Goal: Task Accomplishment & Management: Complete application form

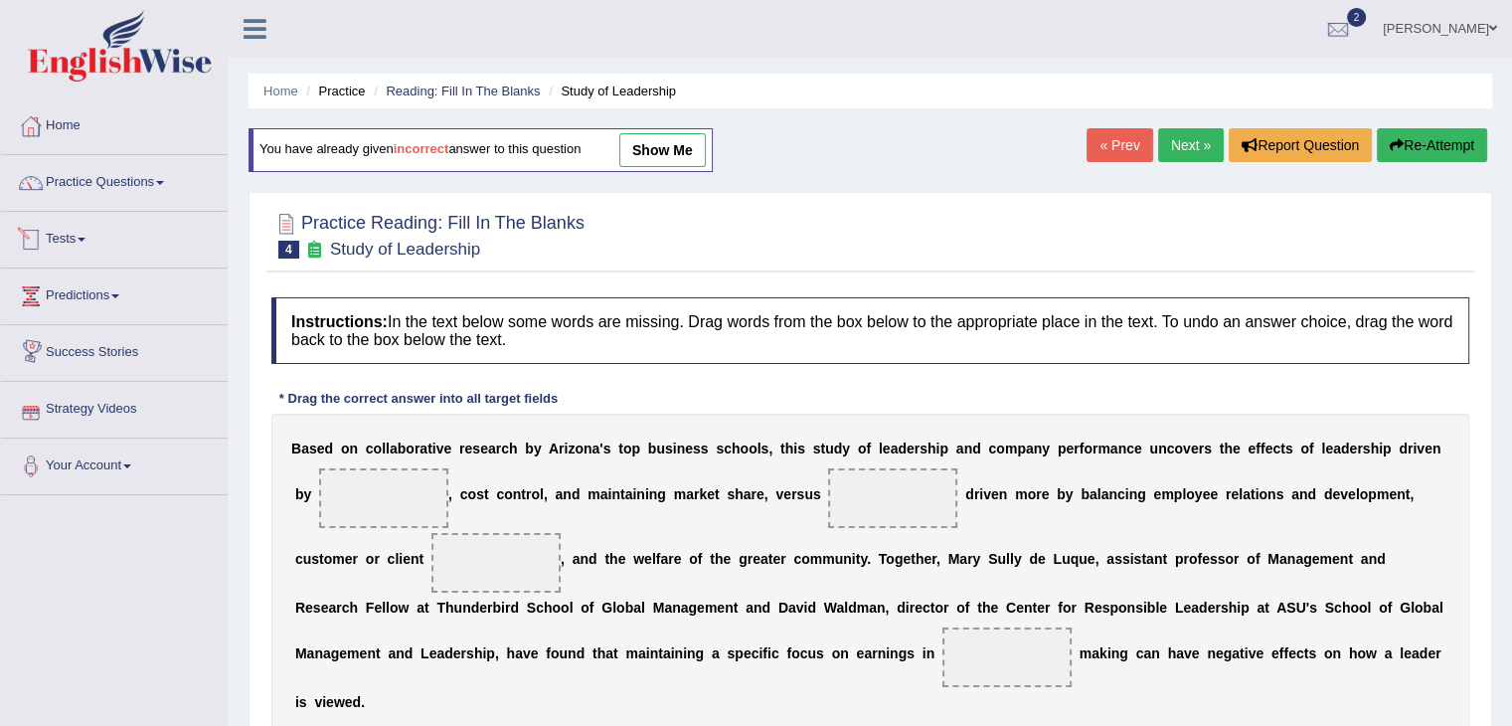
click at [82, 246] on link "Tests" at bounding box center [114, 237] width 227 height 50
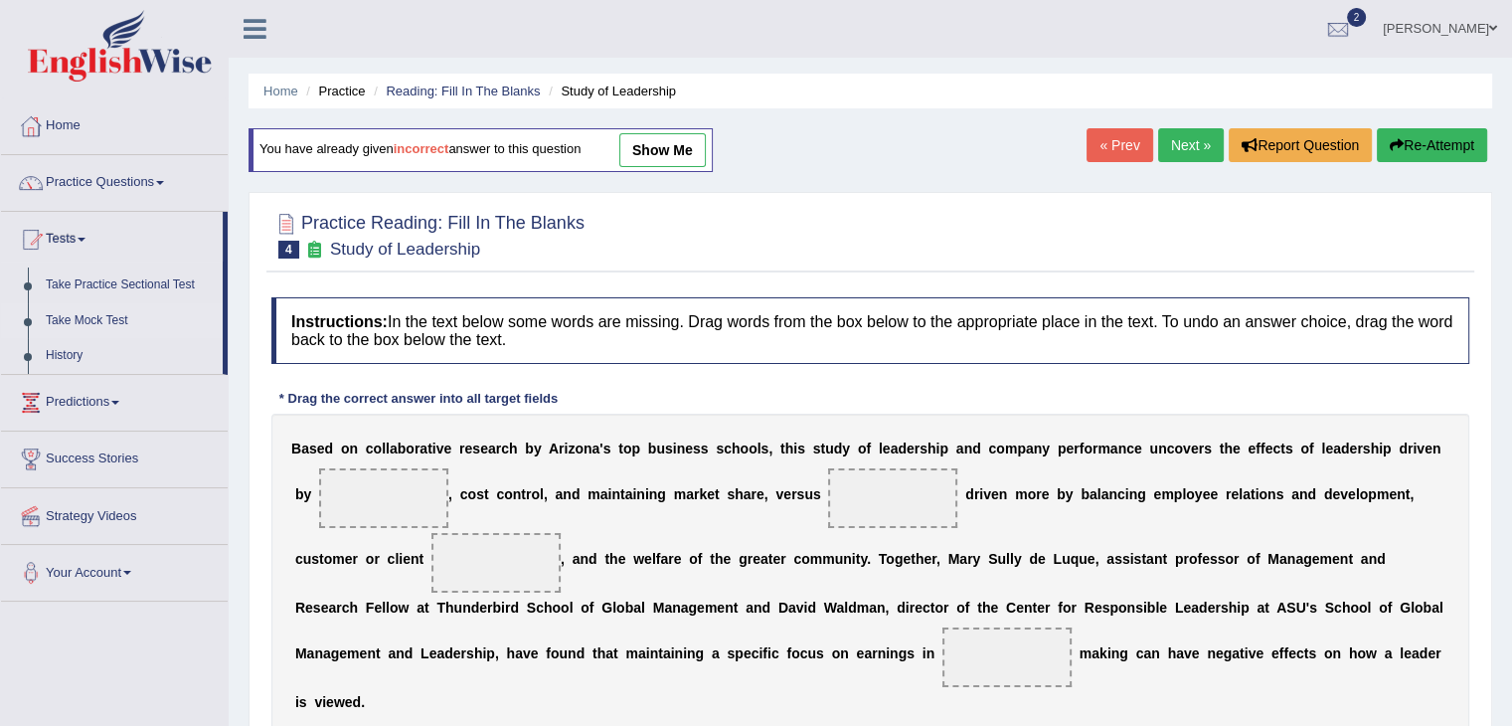
click at [77, 318] on link "Take Mock Test" at bounding box center [130, 321] width 186 height 36
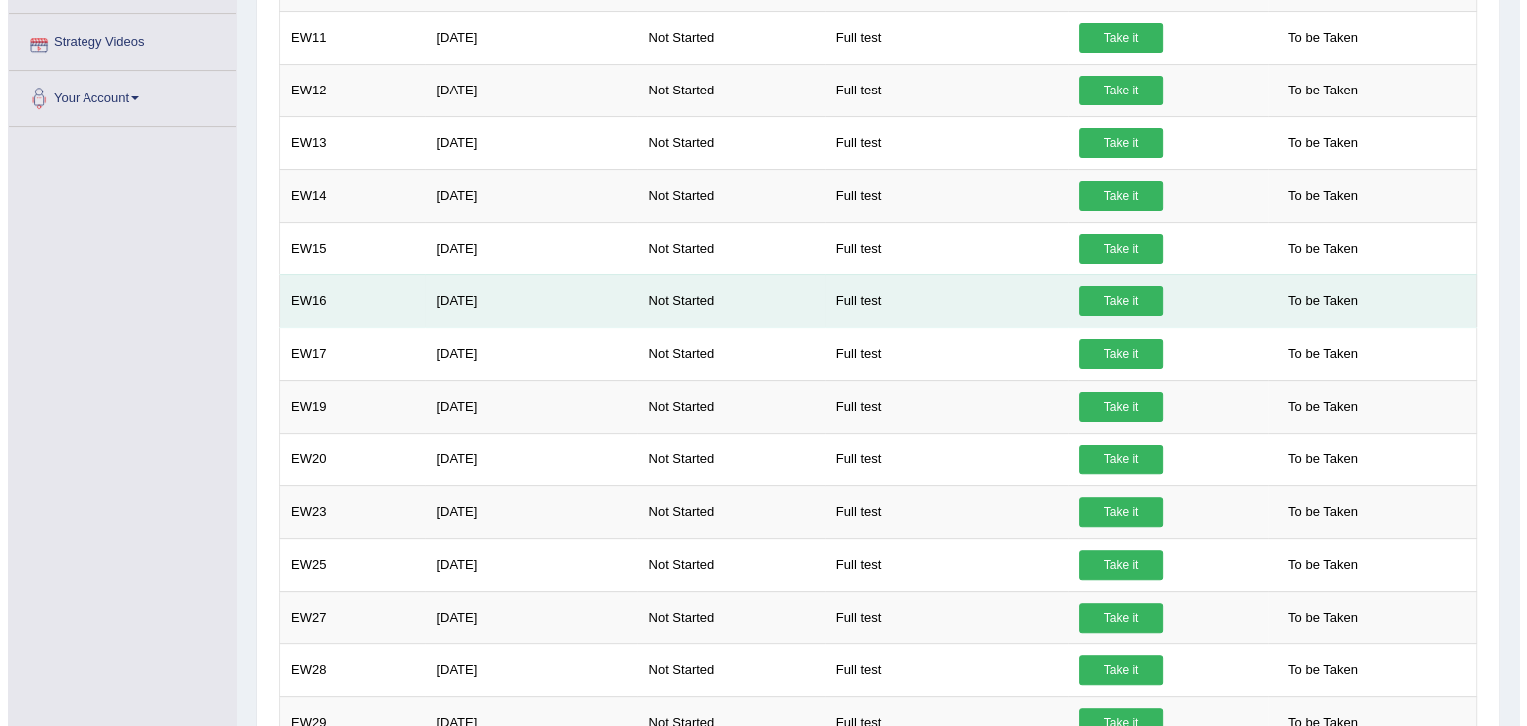
scroll to position [475, 0]
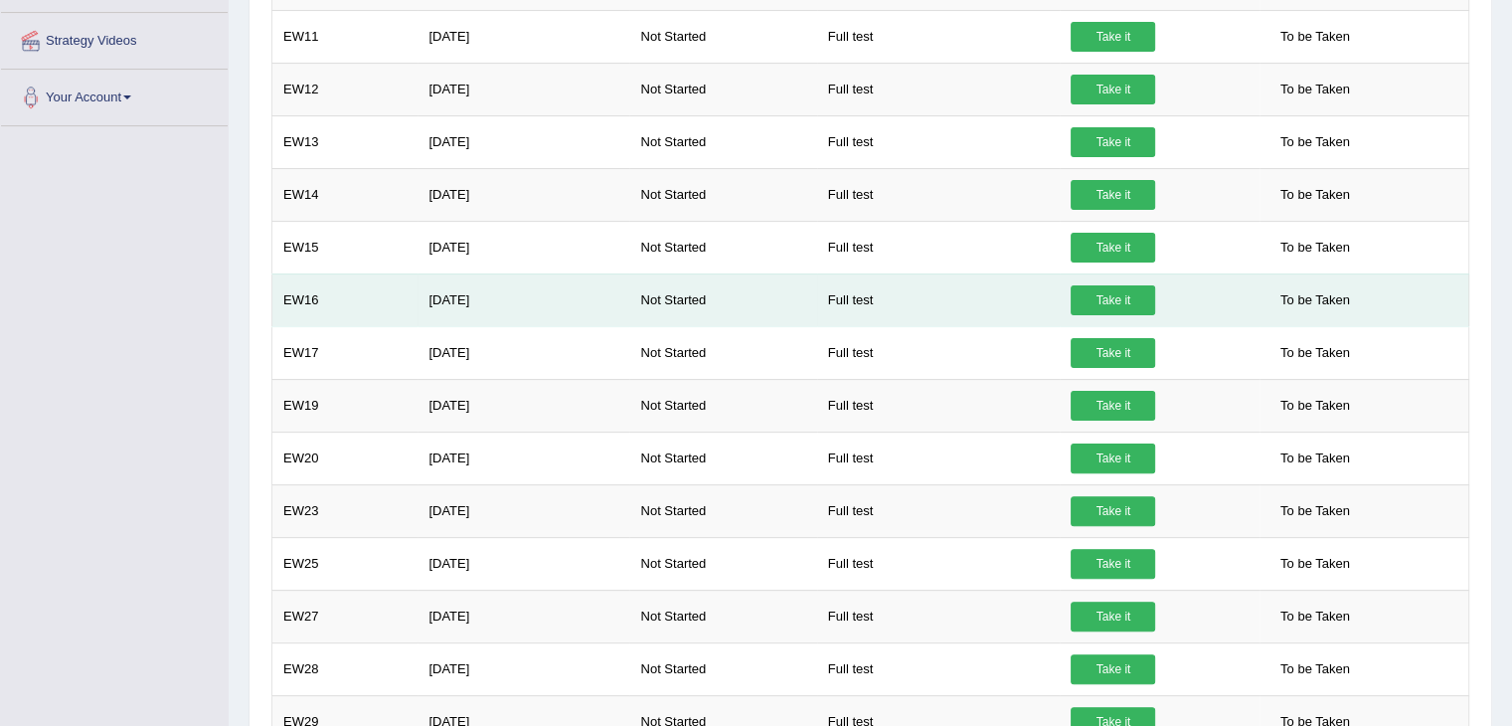
click at [1103, 299] on link "Take it" at bounding box center [1113, 300] width 85 height 30
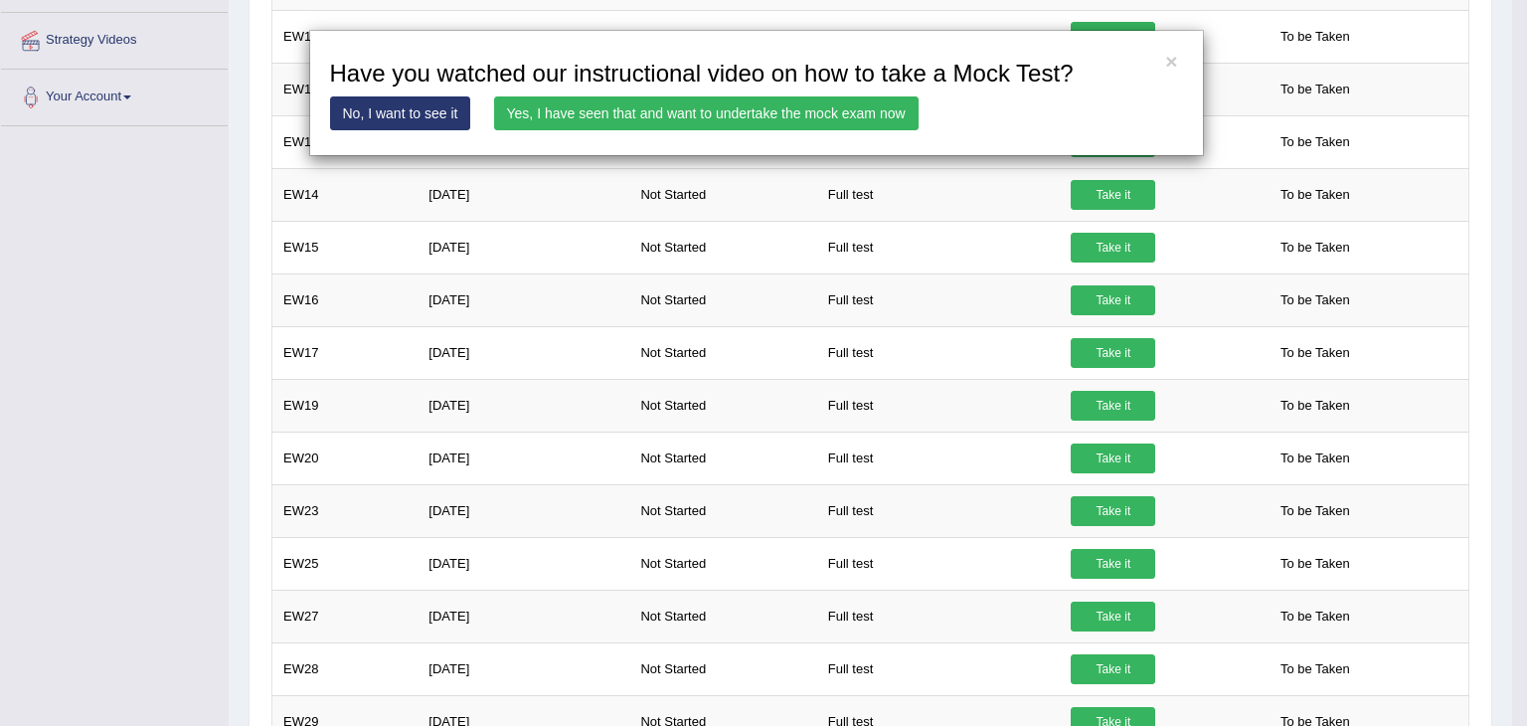
click at [788, 90] on div "× Have you watched our instructional video on how to take a Mock Test? No, I wa…" at bounding box center [756, 93] width 895 height 126
click at [766, 106] on link "Yes, I have seen that and want to undertake the mock exam now" at bounding box center [706, 113] width 425 height 34
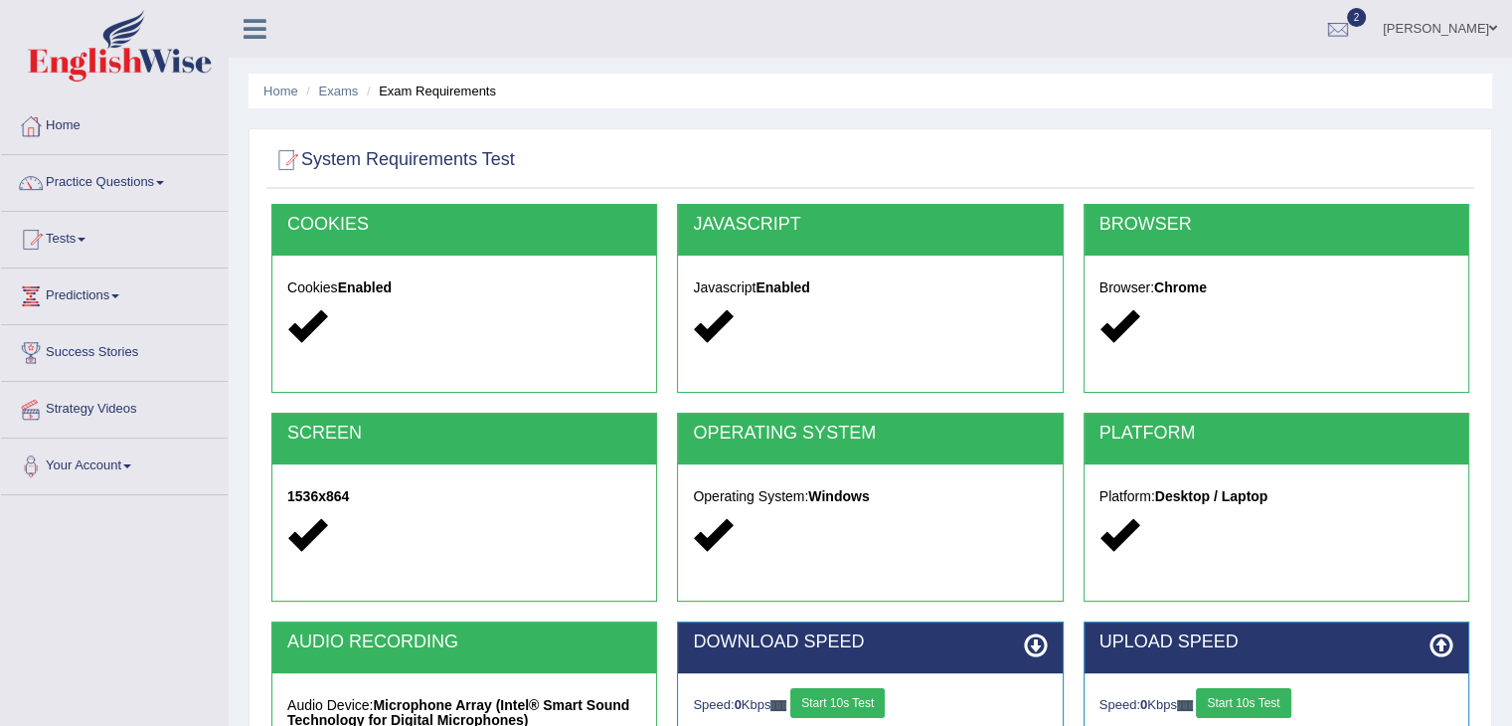
scroll to position [318, 0]
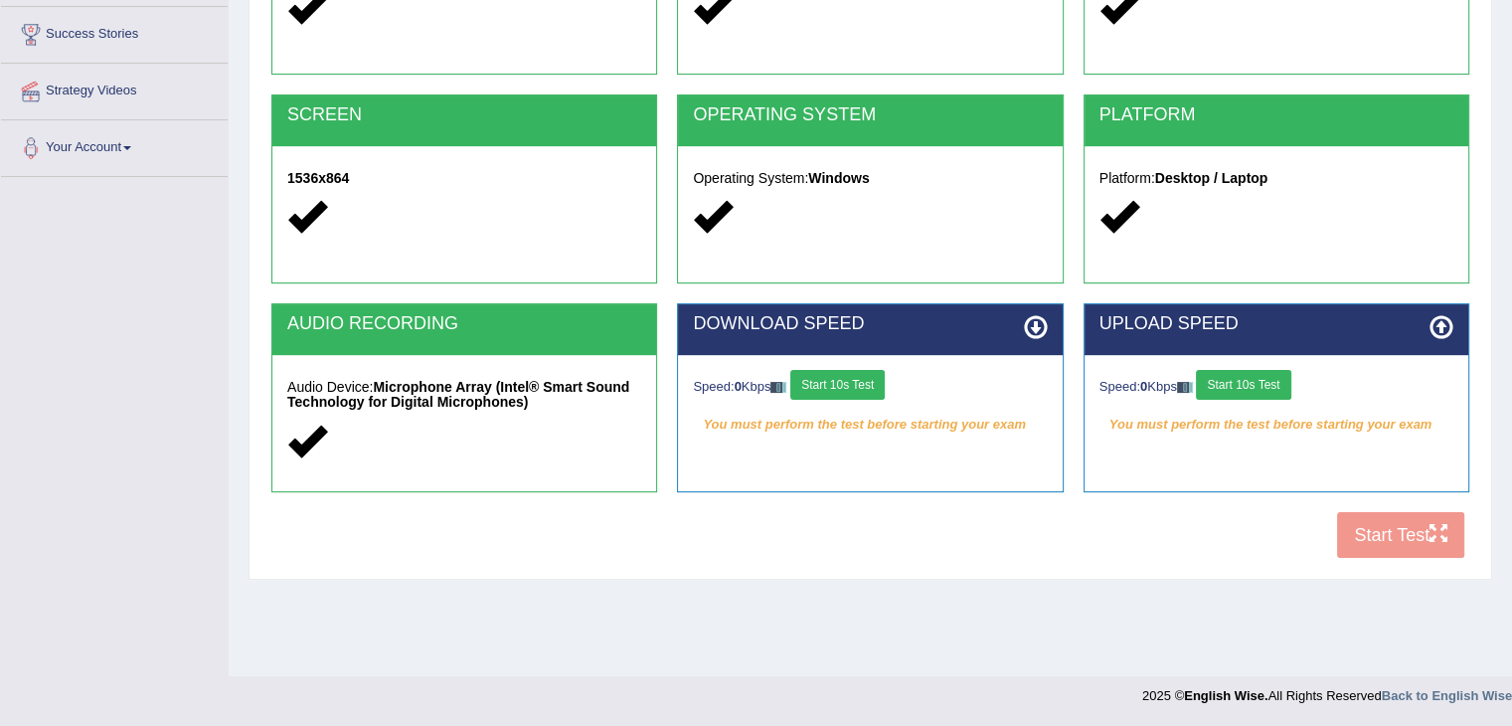
click at [824, 377] on button "Start 10s Test" at bounding box center [837, 385] width 94 height 30
click at [1277, 383] on button "Start 10s Test" at bounding box center [1243, 385] width 94 height 30
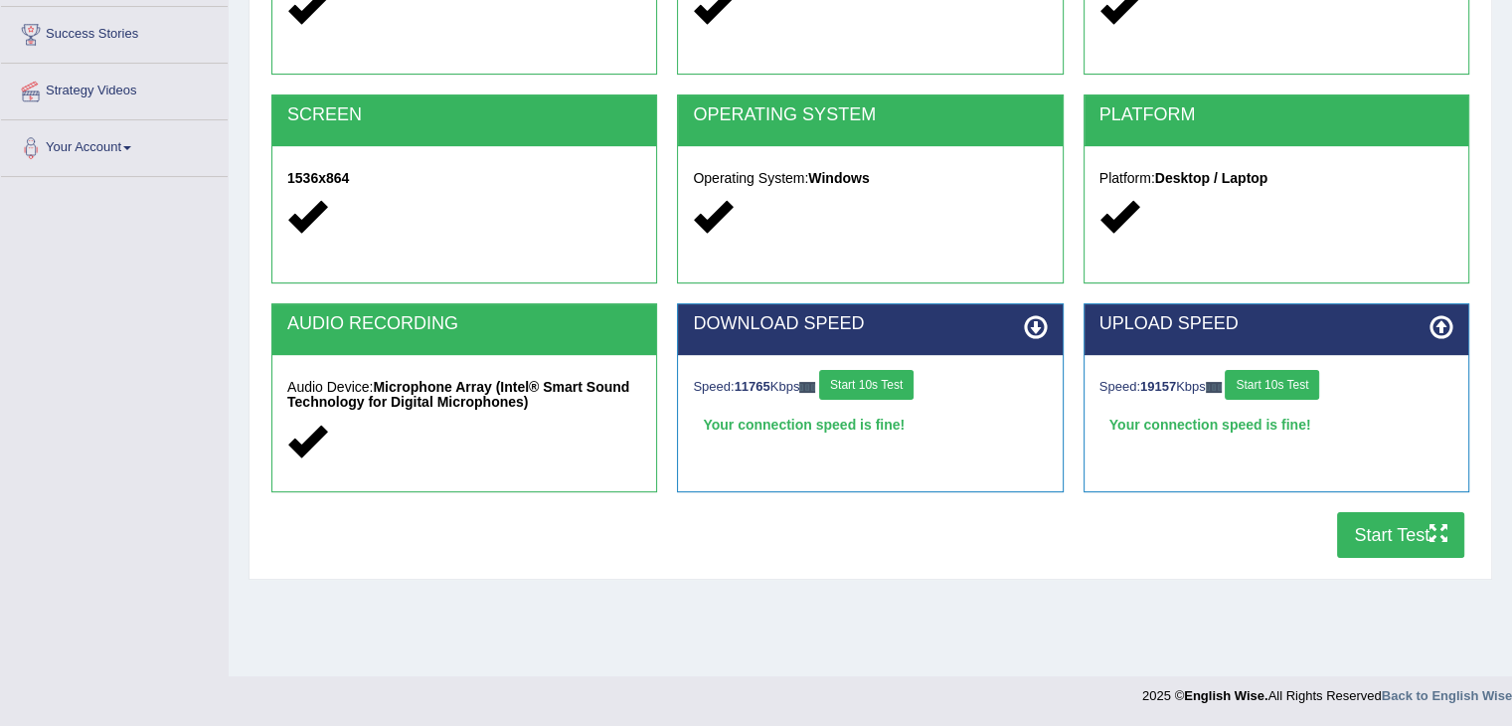
click at [1390, 534] on button "Start Test" at bounding box center [1400, 535] width 127 height 46
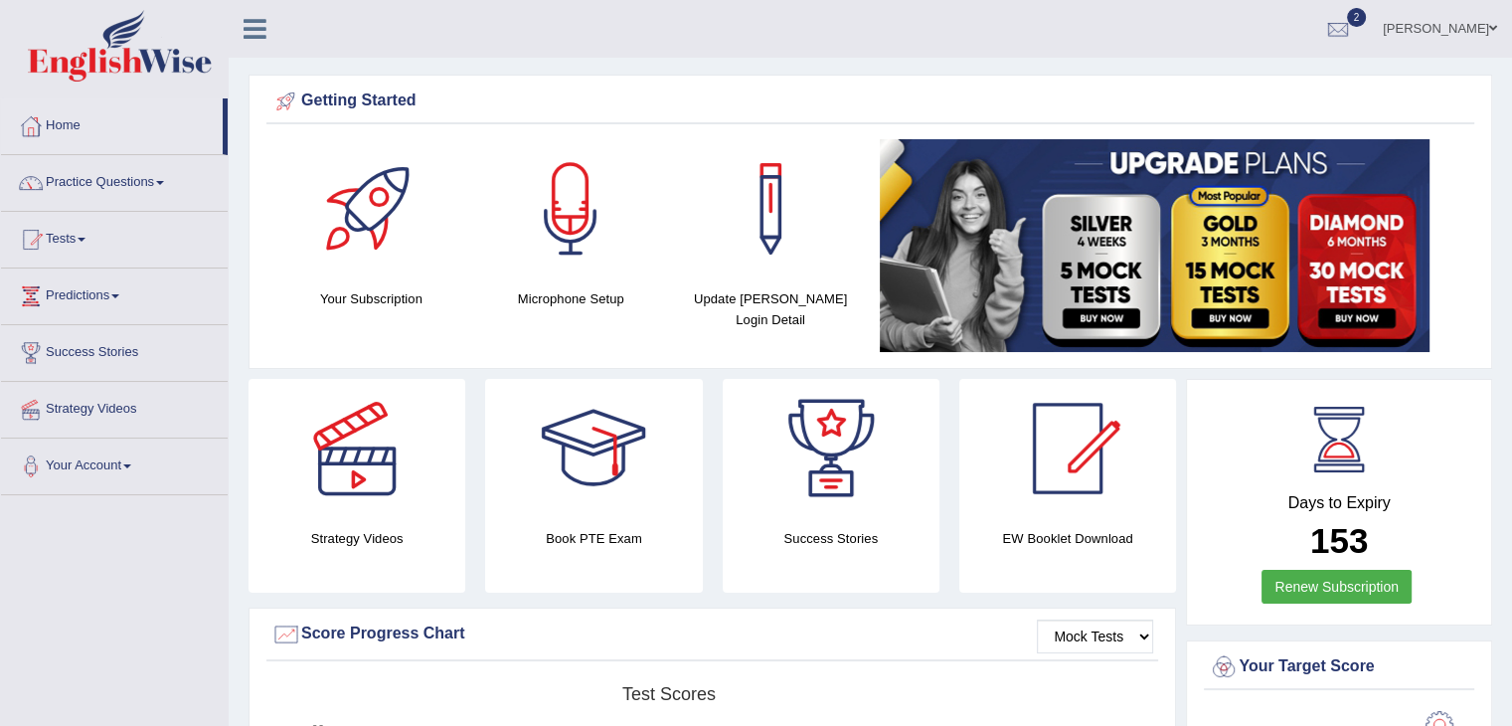
click at [938, 649] on div at bounding box center [712, 651] width 882 height 4
click at [1353, 39] on div at bounding box center [1338, 30] width 30 height 30
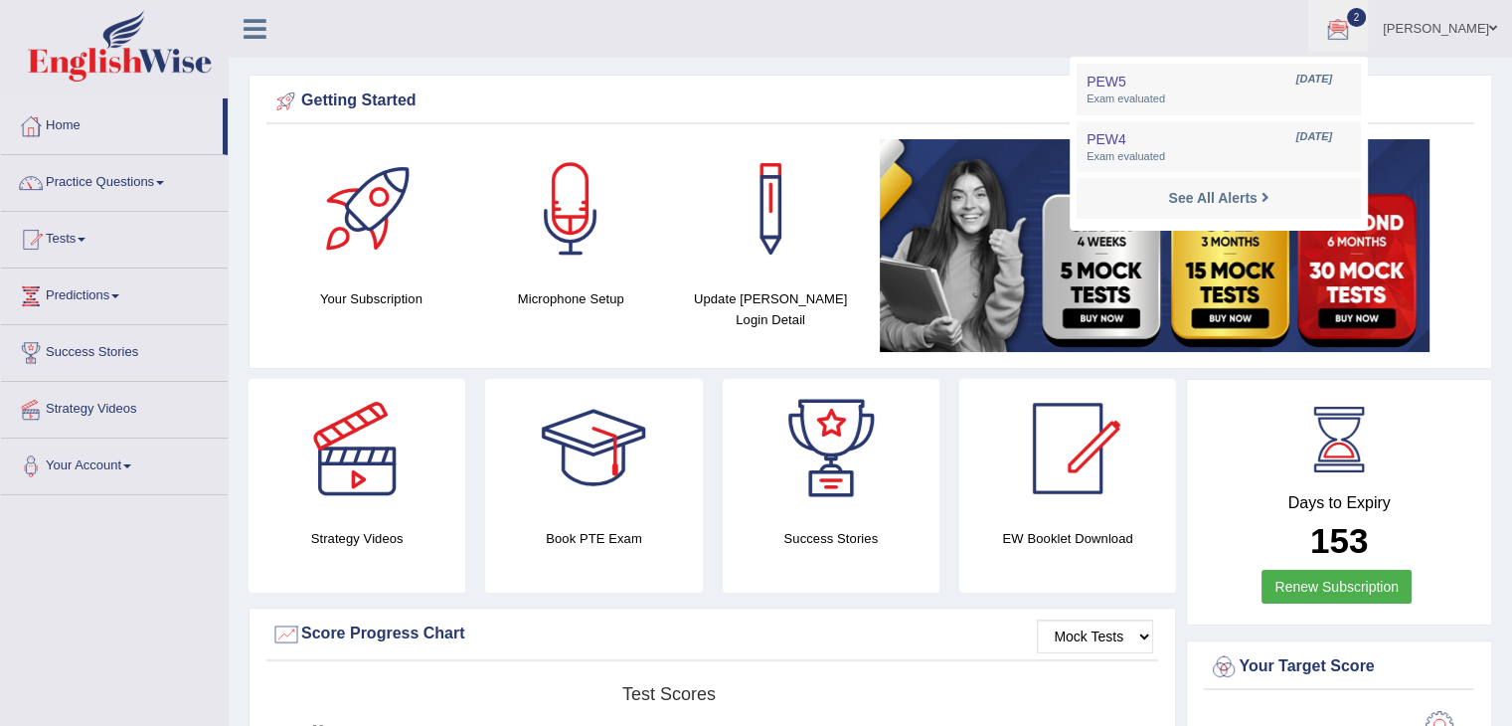
click at [1286, 211] on li "See All Alerts" at bounding box center [1219, 198] width 284 height 41
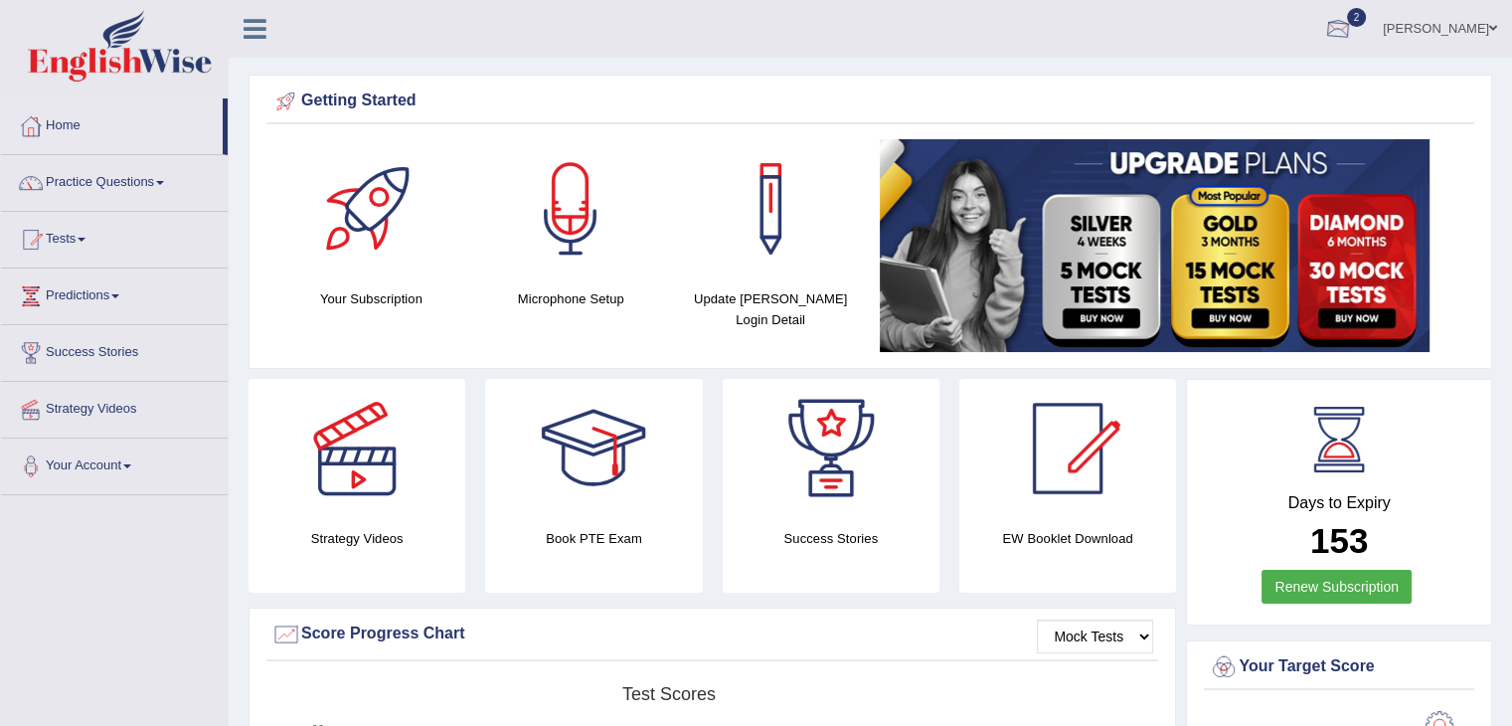
click at [1353, 31] on div at bounding box center [1338, 30] width 30 height 30
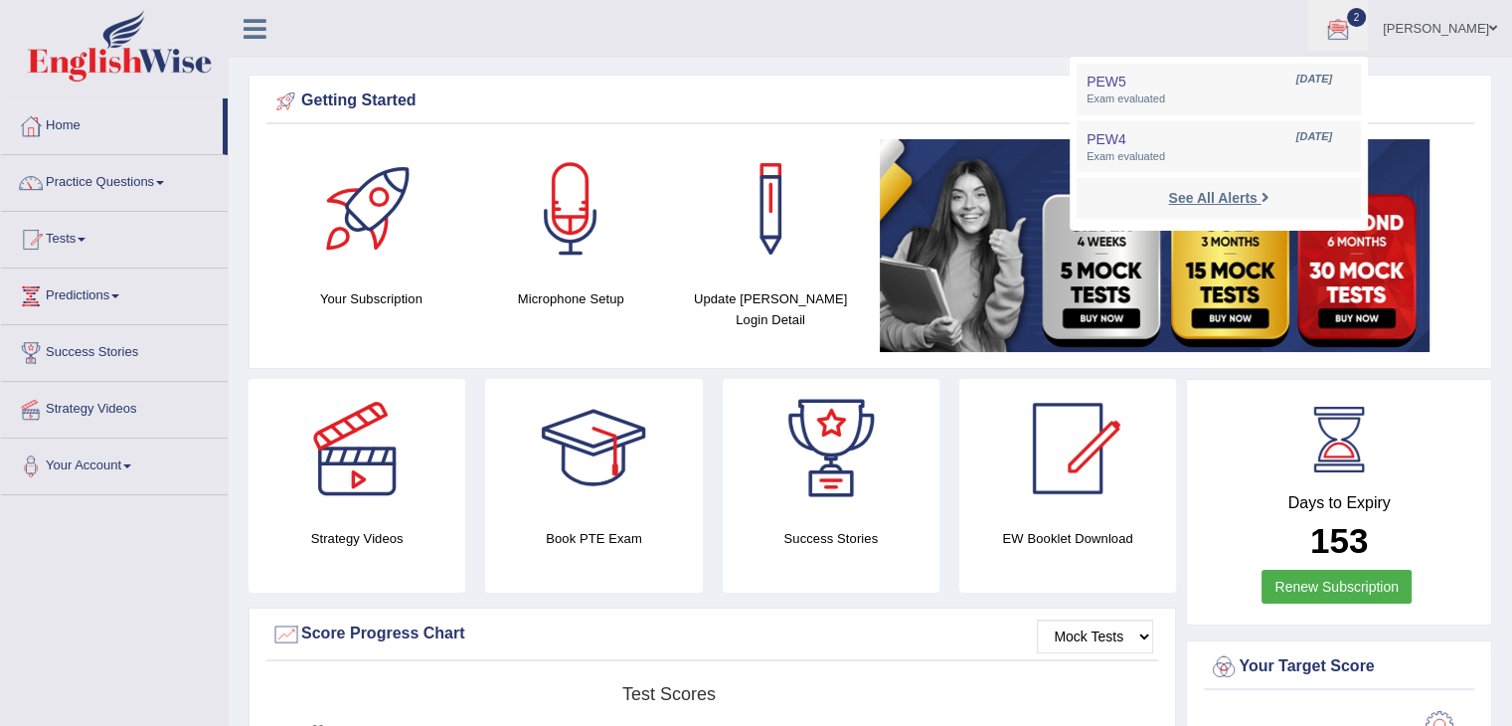
click at [1257, 194] on strong "See All Alerts" at bounding box center [1212, 198] width 88 height 16
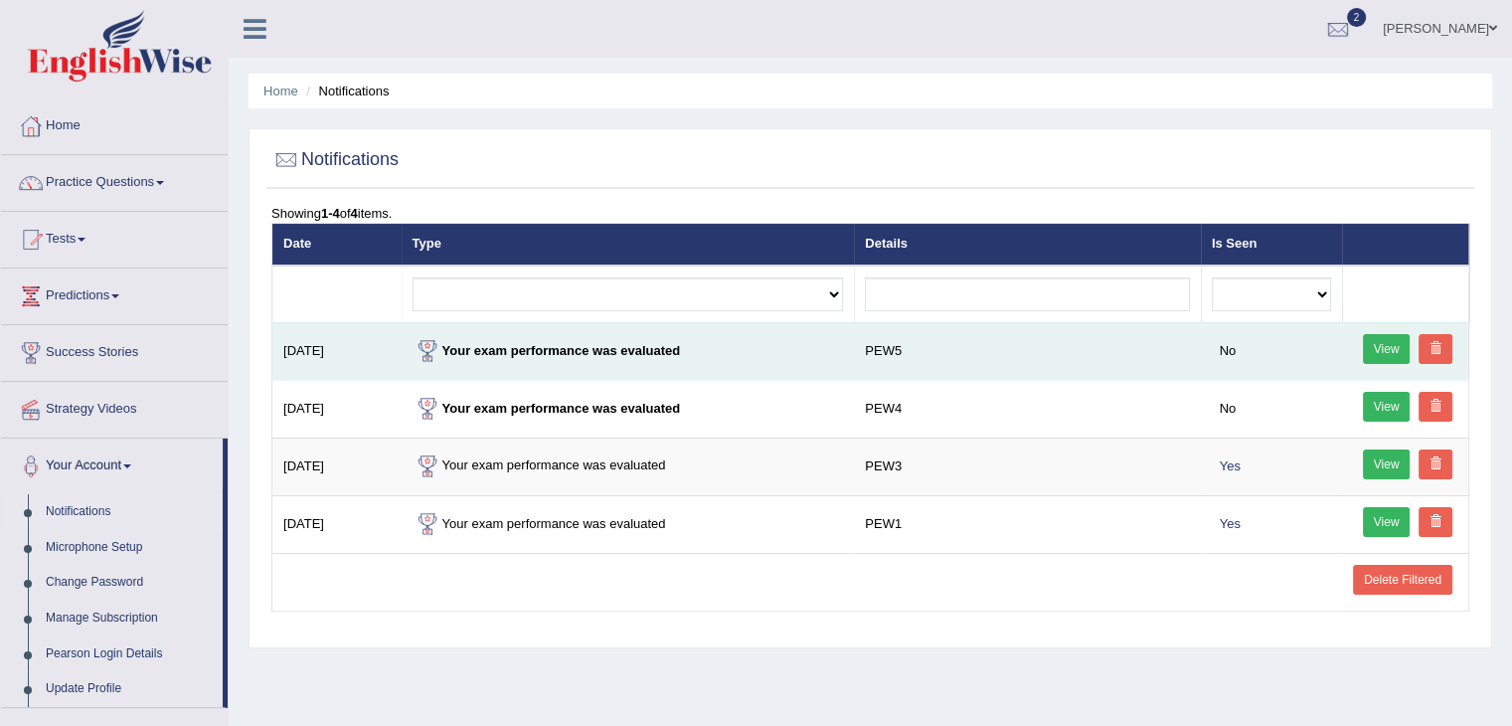
click at [1381, 344] on link "View" at bounding box center [1387, 349] width 48 height 30
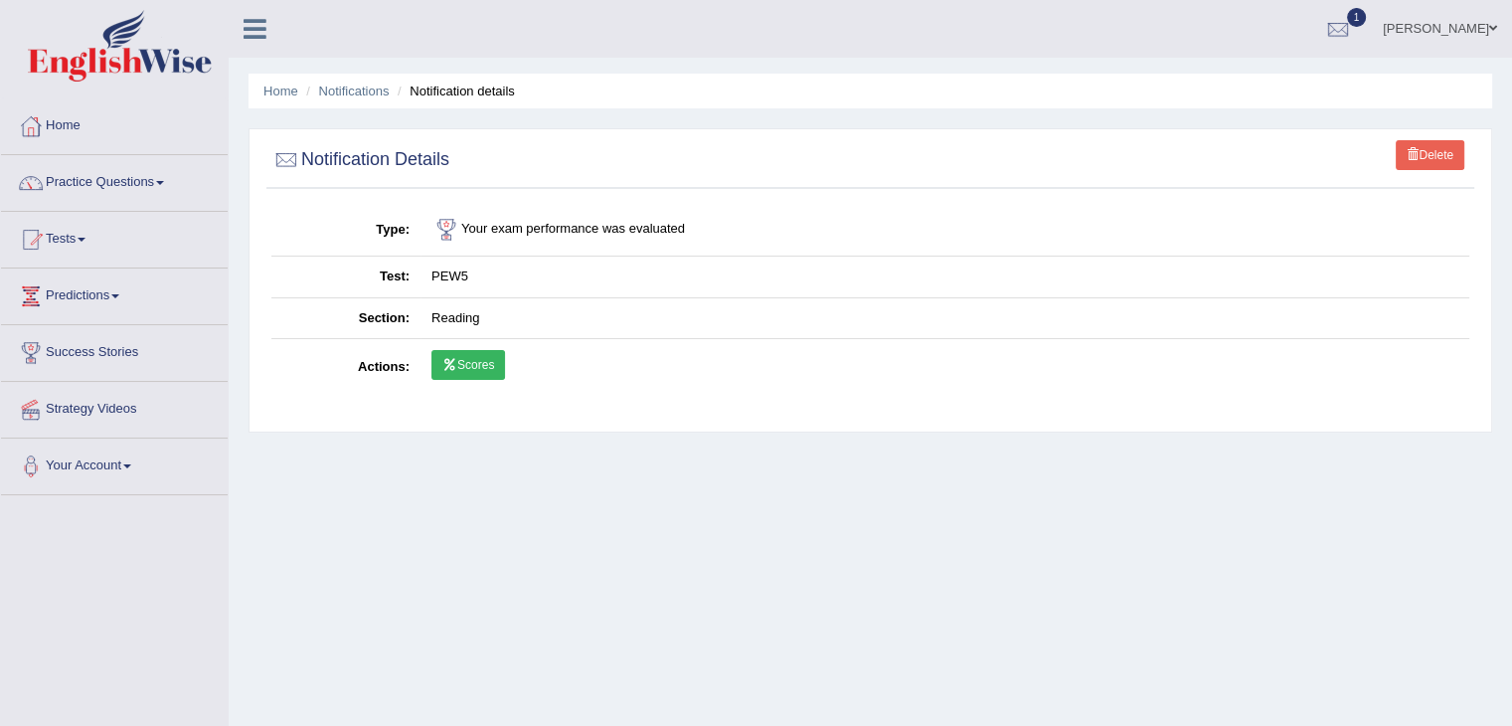
click at [341, 101] on ul "Home Notifications Notification details" at bounding box center [871, 91] width 1244 height 35
click at [351, 92] on link "Notifications" at bounding box center [354, 91] width 71 height 15
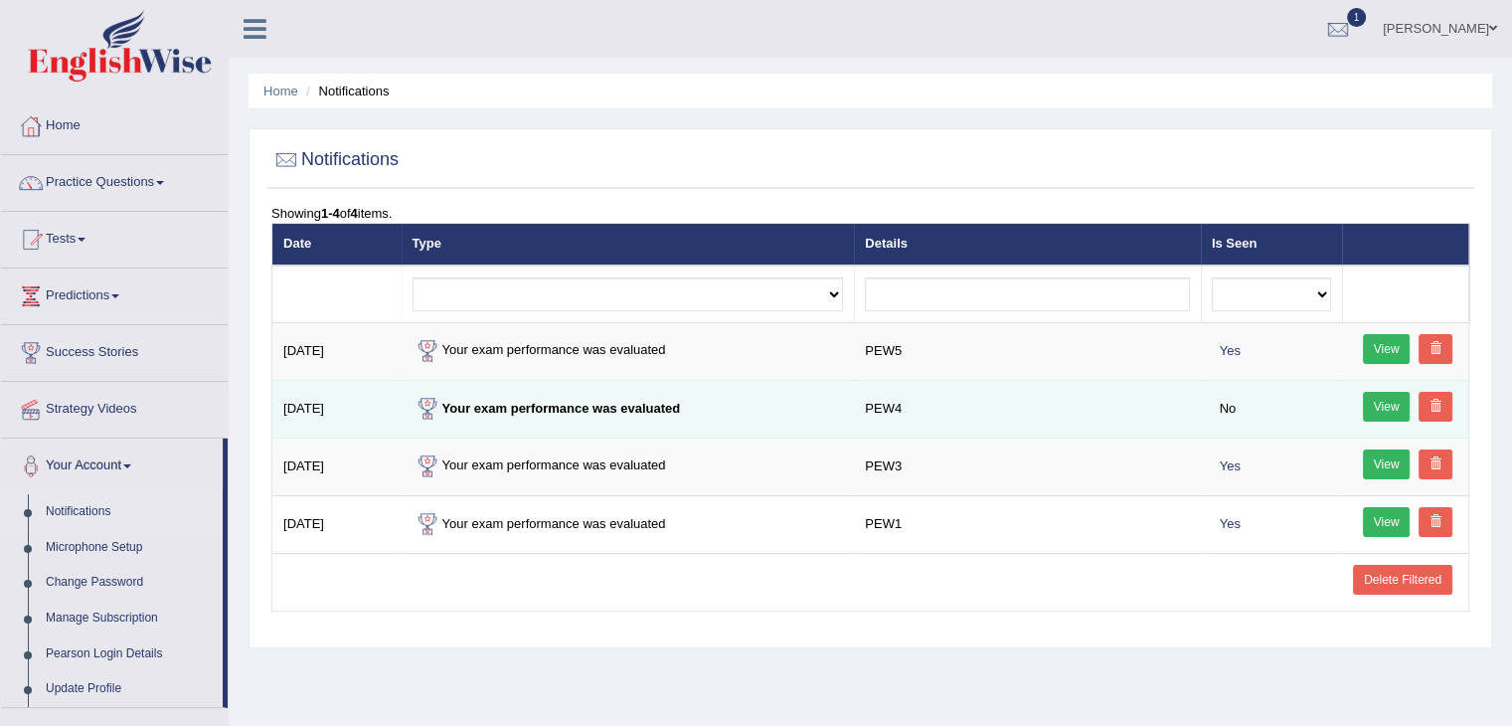
click at [1380, 398] on link "View" at bounding box center [1387, 407] width 48 height 30
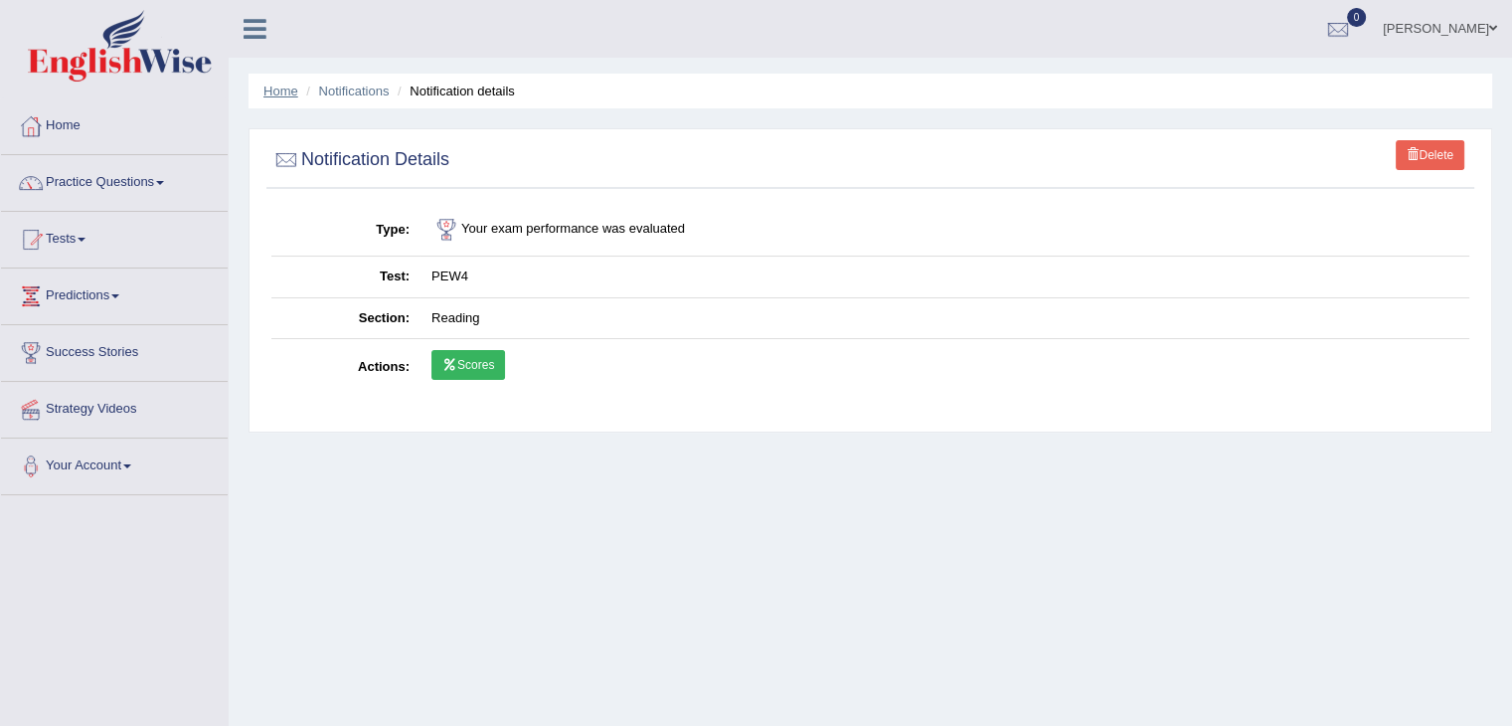
click at [285, 95] on link "Home" at bounding box center [280, 91] width 35 height 15
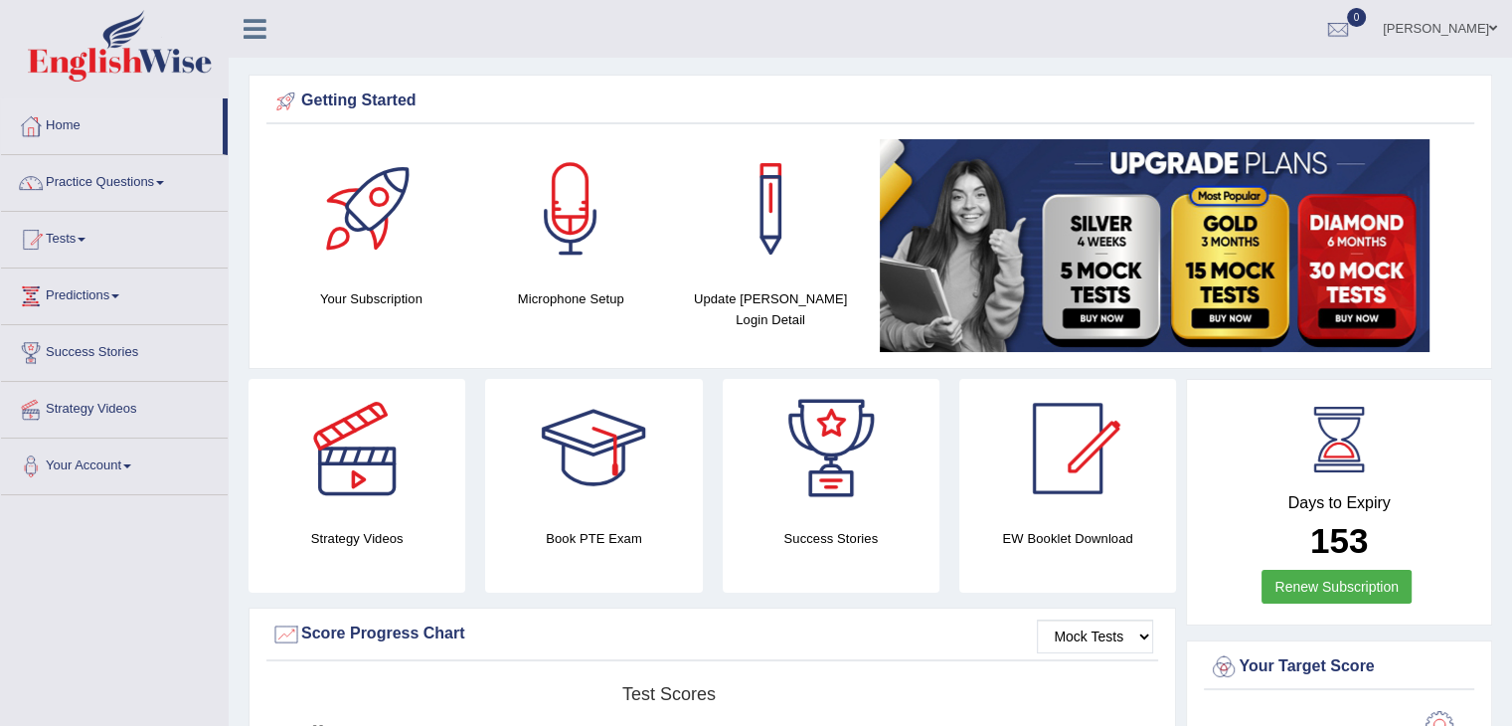
click at [278, 100] on div at bounding box center [286, 102] width 30 height 30
